Goal: Task Accomplishment & Management: Manage account settings

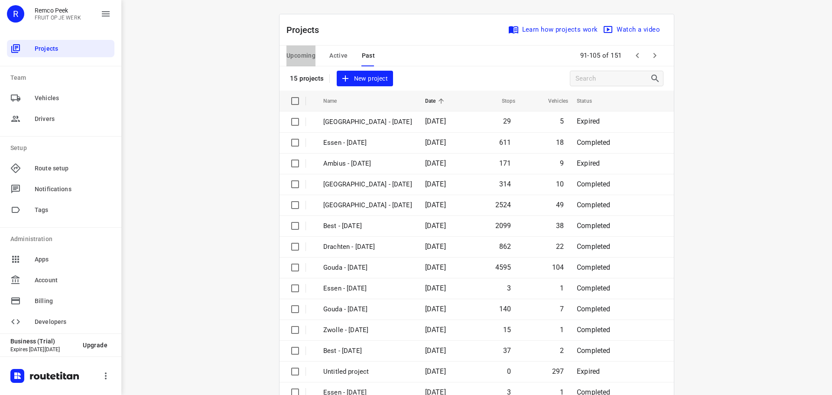
click at [300, 55] on span "Upcoming" at bounding box center [300, 55] width 29 height 11
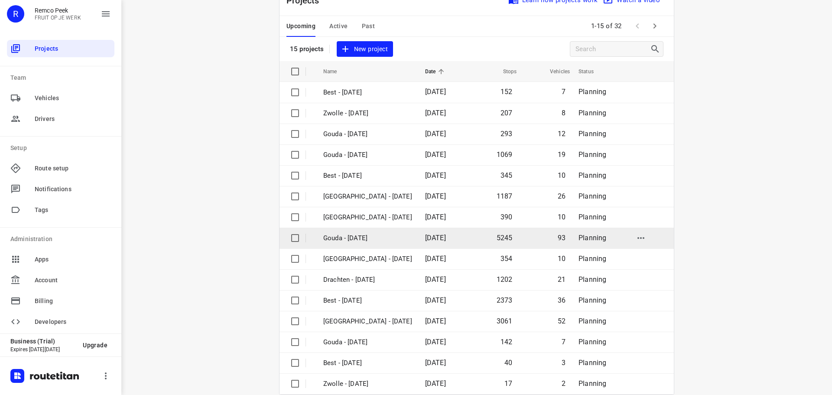
scroll to position [43, 0]
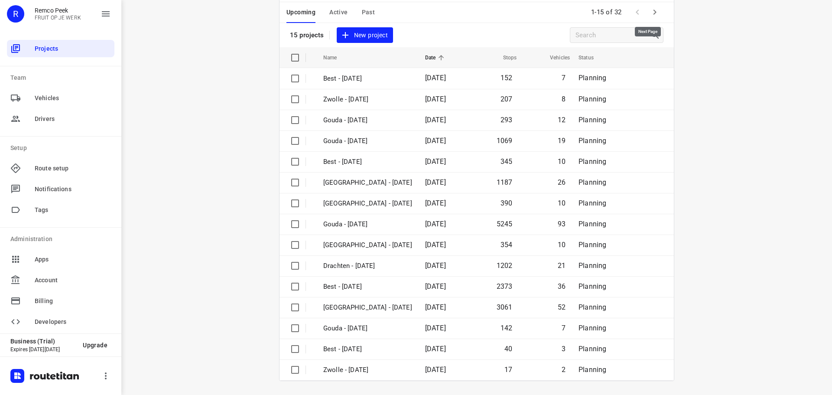
click at [651, 9] on icon "button" at bounding box center [654, 12] width 10 height 10
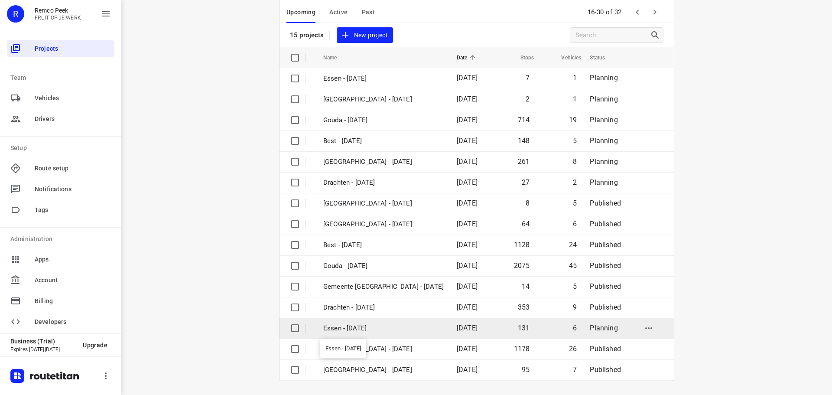
click at [341, 323] on p "Essen - [DATE]" at bounding box center [383, 328] width 120 height 10
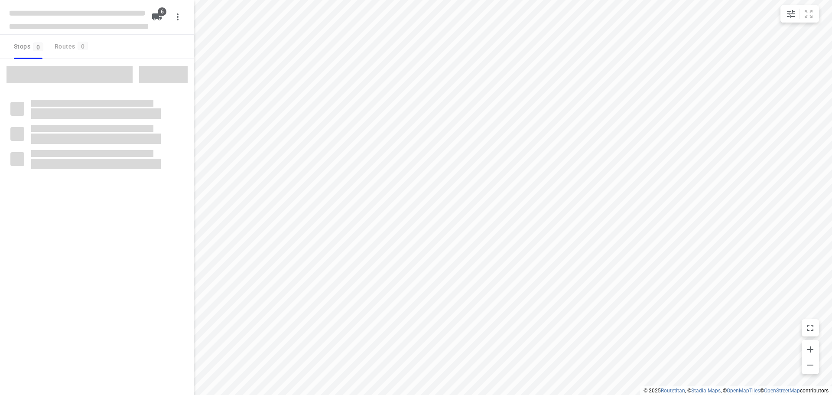
checkbox input "true"
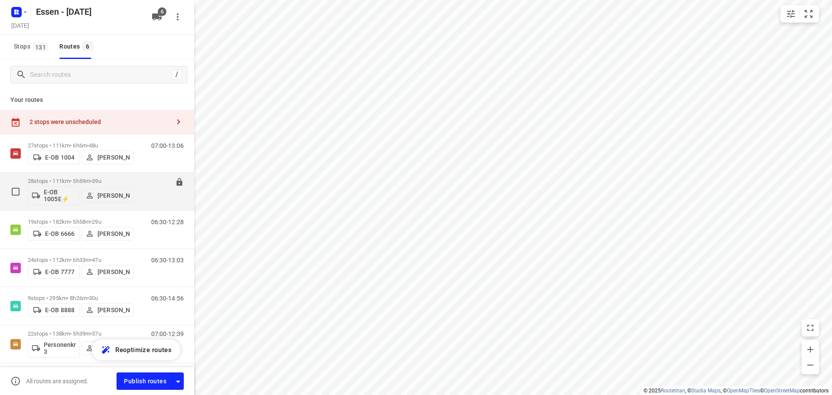
scroll to position [31, 0]
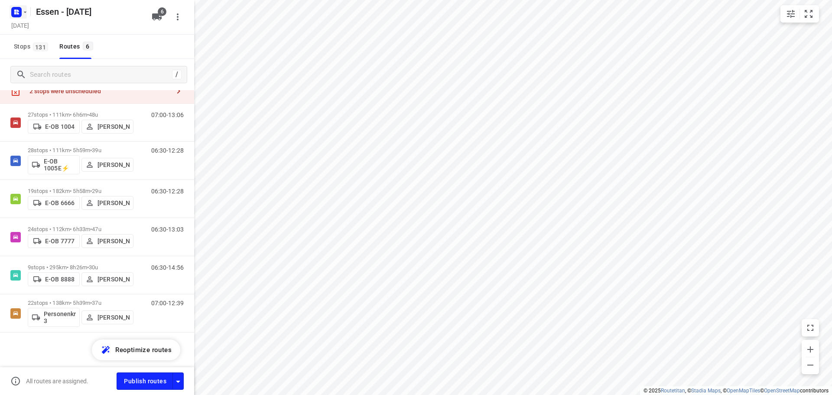
click at [19, 7] on rect "button" at bounding box center [16, 12] width 10 height 10
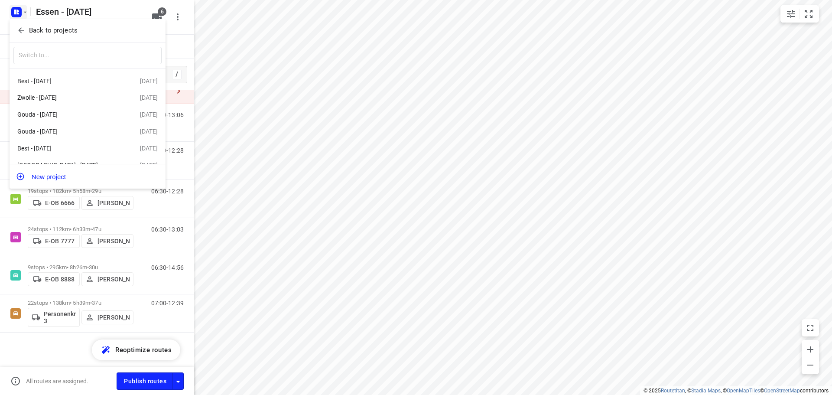
click at [42, 31] on p "Back to projects" at bounding box center [53, 31] width 49 height 10
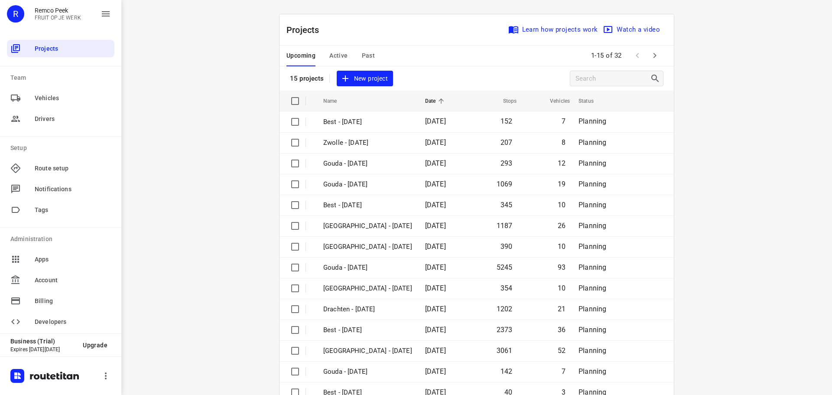
click at [330, 51] on span "Active" at bounding box center [338, 55] width 18 height 11
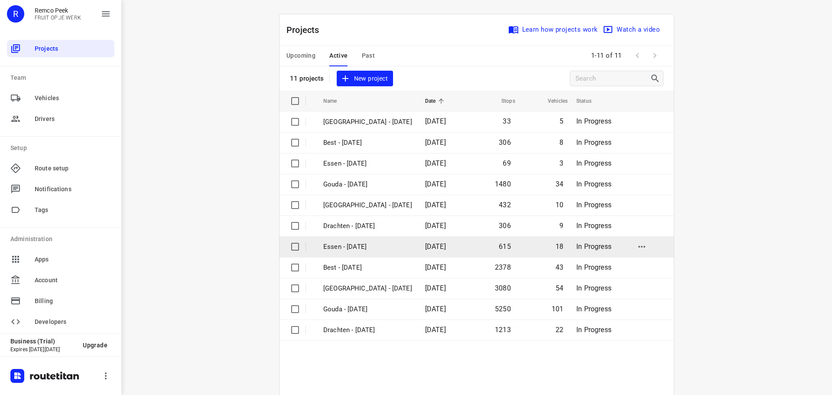
click at [333, 247] on p "Essen - [DATE]" at bounding box center [367, 247] width 89 height 10
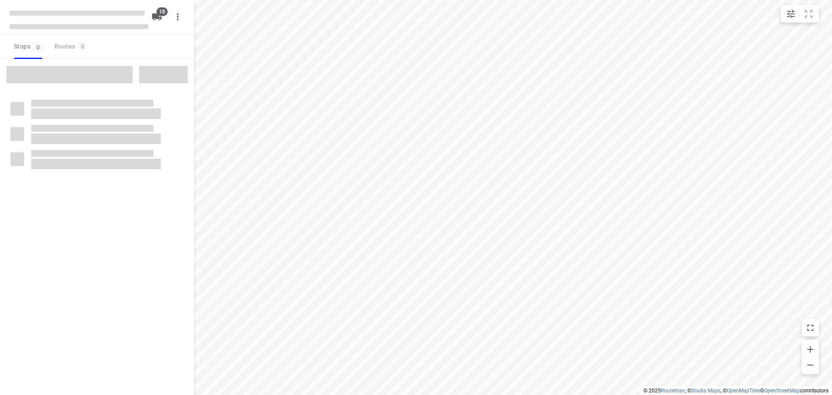
checkbox input "true"
